Goal: Obtain resource: Download file/media

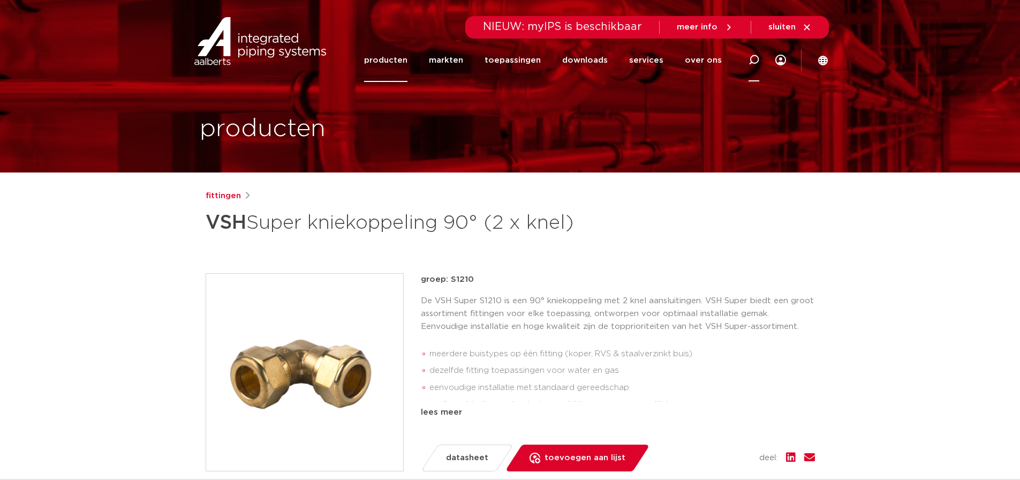
click at [759, 59] on icon at bounding box center [753, 60] width 11 height 11
click at [707, 63] on input "Zoeken" at bounding box center [599, 58] width 337 height 21
paste input "0862609"
type input "0862609"
click button "Zoeken" at bounding box center [0, 0] width 0 height 0
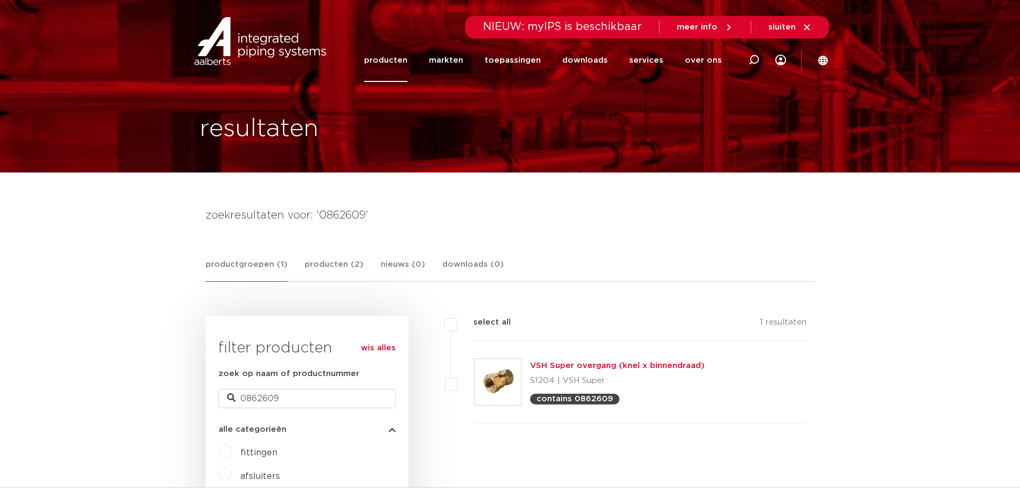
click at [651, 364] on link "VSH Super overgang (knel x binnendraad)" at bounding box center [617, 365] width 175 height 8
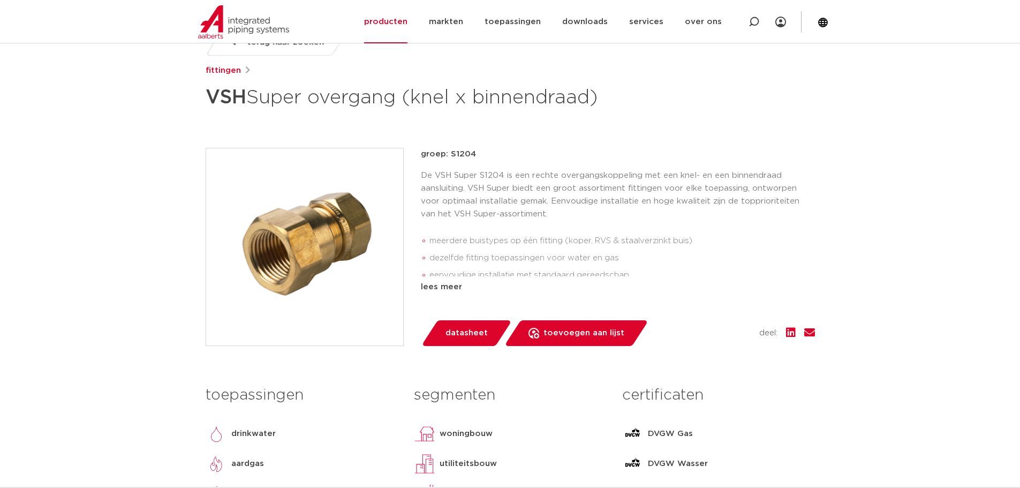
scroll to position [161, 0]
click at [473, 334] on span "datasheet" at bounding box center [466, 332] width 42 height 17
